Goal: Navigation & Orientation: Find specific page/section

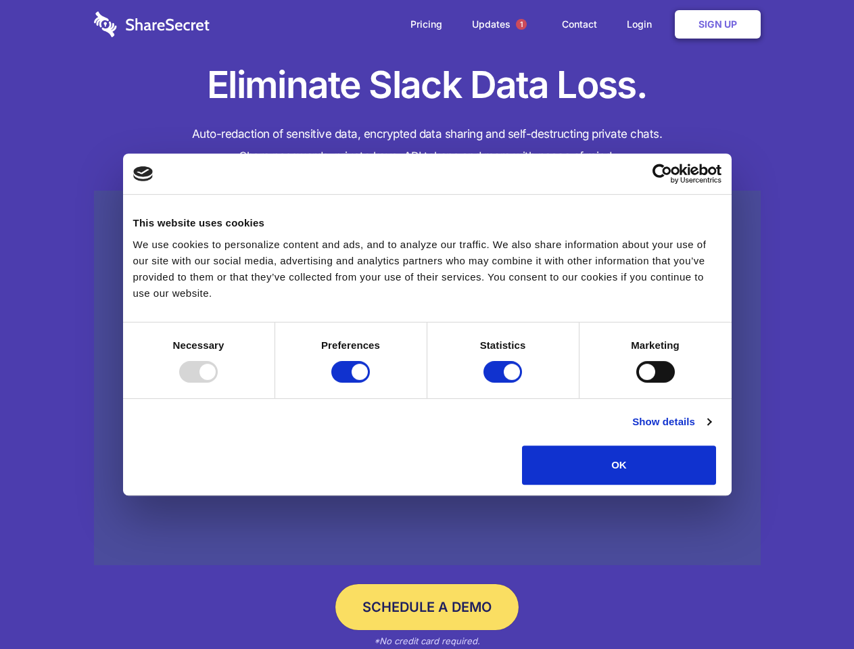
click at [218, 383] on div at bounding box center [198, 372] width 39 height 22
click at [370, 383] on input "Preferences" at bounding box center [350, 372] width 39 height 22
checkbox input "false"
click at [504, 383] on input "Statistics" at bounding box center [502, 372] width 39 height 22
checkbox input "false"
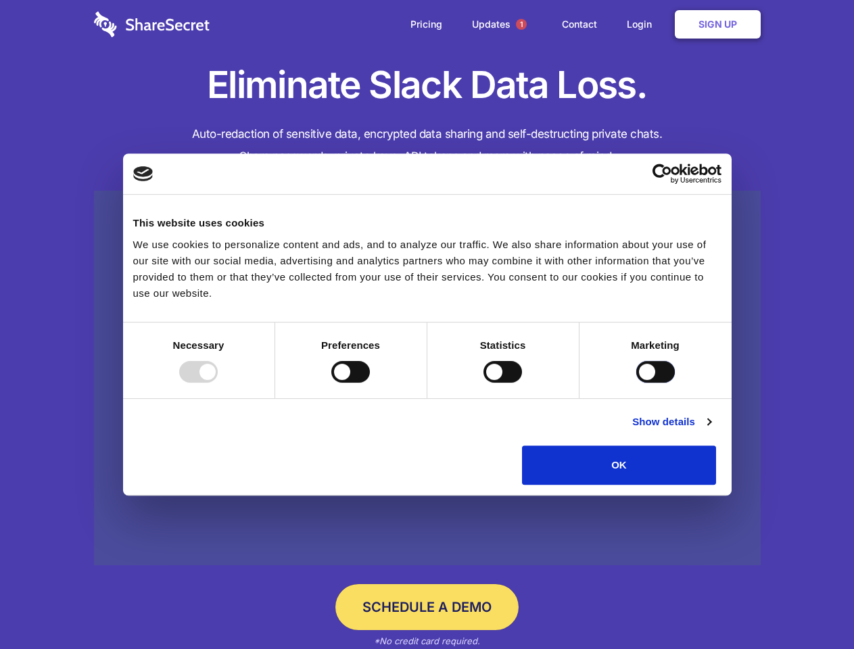
click at [636, 383] on input "Marketing" at bounding box center [655, 372] width 39 height 22
checkbox input "true"
